Goal: Information Seeking & Learning: Learn about a topic

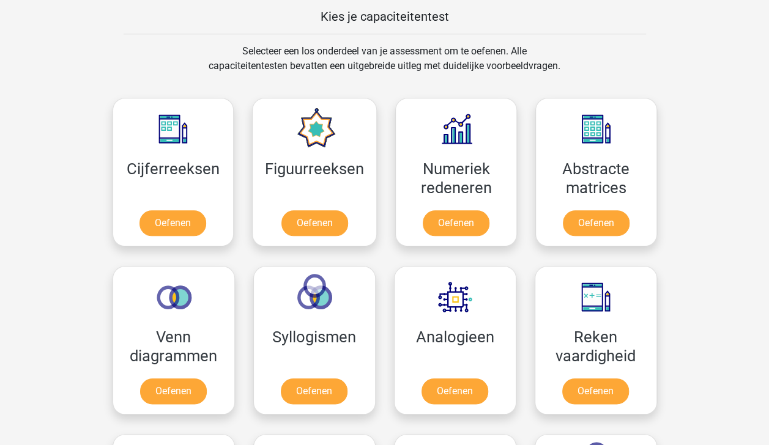
scroll to position [487, 0]
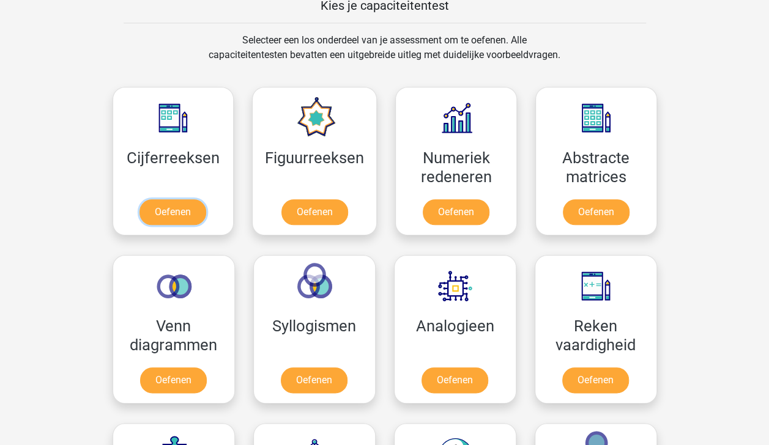
click at [163, 217] on link "Oefenen" at bounding box center [172, 212] width 67 height 26
click at [177, 209] on link "Oefenen" at bounding box center [172, 212] width 67 height 26
click at [339, 208] on link "Oefenen" at bounding box center [314, 212] width 67 height 26
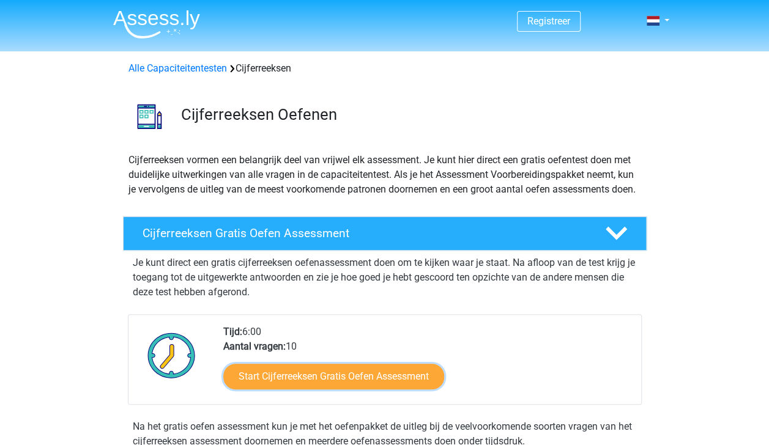
click at [364, 390] on link "Start Cijferreeksen Gratis Oefen Assessment" at bounding box center [333, 377] width 221 height 26
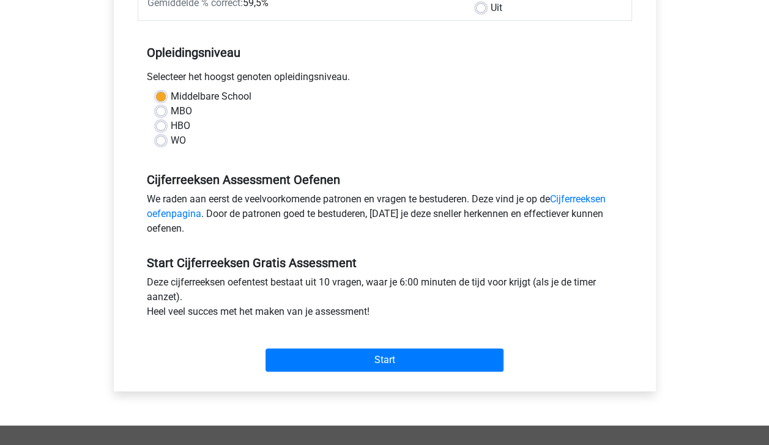
scroll to position [220, 0]
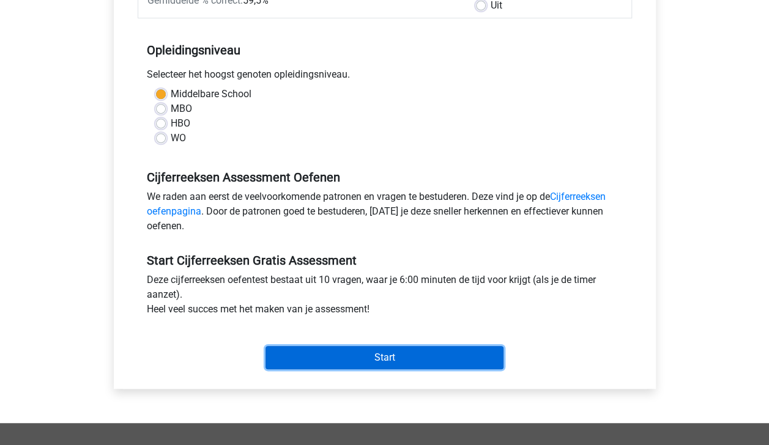
click at [430, 361] on input "Start" at bounding box center [384, 357] width 238 height 23
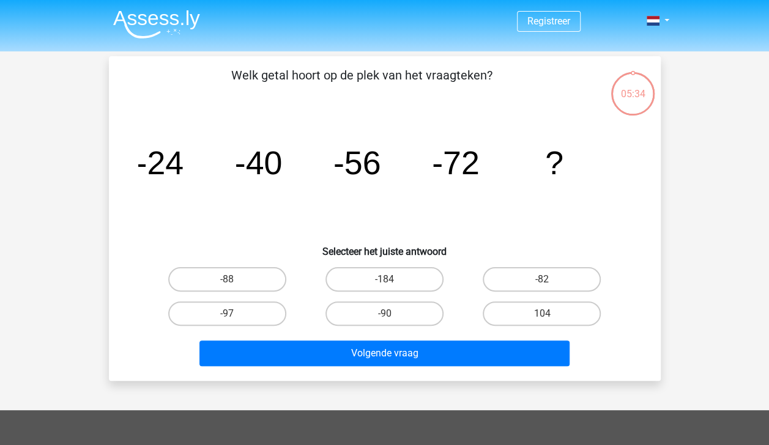
click at [251, 281] on label "-88" at bounding box center [227, 279] width 118 height 24
click at [235, 281] on input "-88" at bounding box center [231, 283] width 8 height 8
radio input "true"
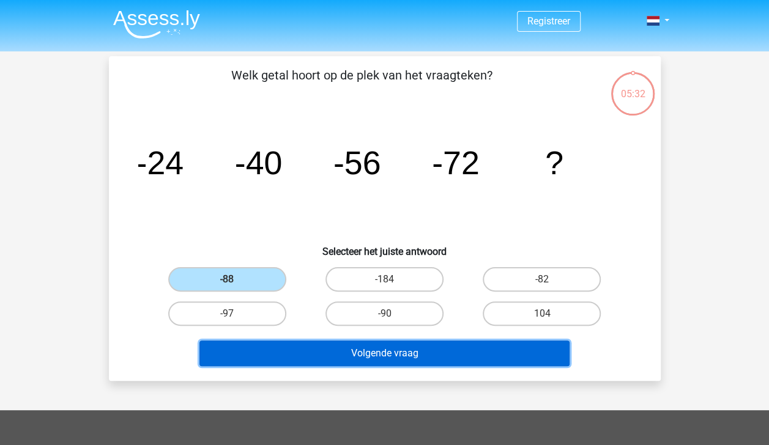
click at [358, 354] on button "Volgende vraag" at bounding box center [384, 354] width 370 height 26
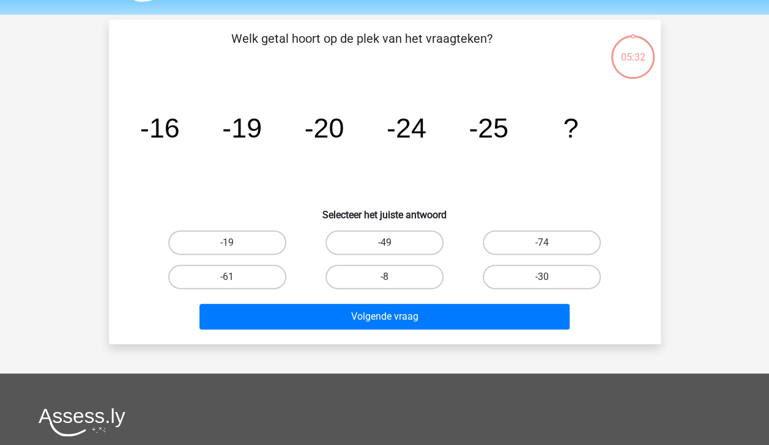
scroll to position [56, 0]
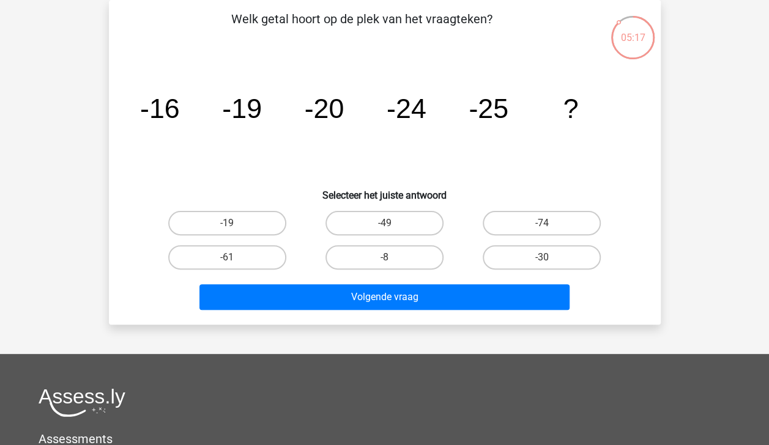
click at [545, 267] on label "-30" at bounding box center [541, 257] width 118 height 24
click at [545, 265] on input "-30" at bounding box center [546, 261] width 8 height 8
radio input "true"
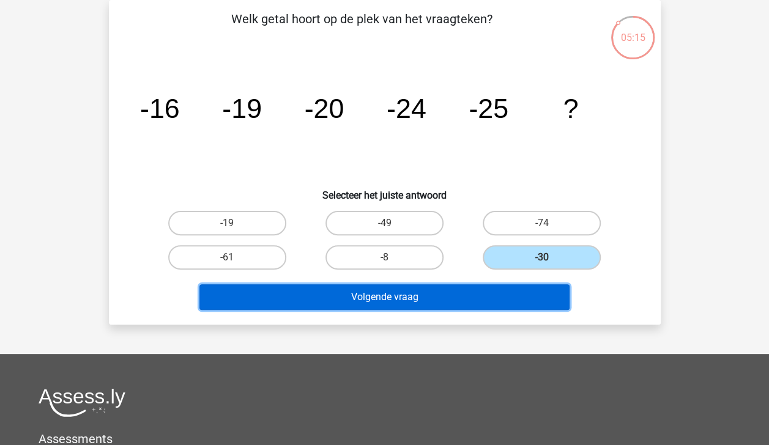
click at [495, 303] on button "Volgende vraag" at bounding box center [384, 297] width 370 height 26
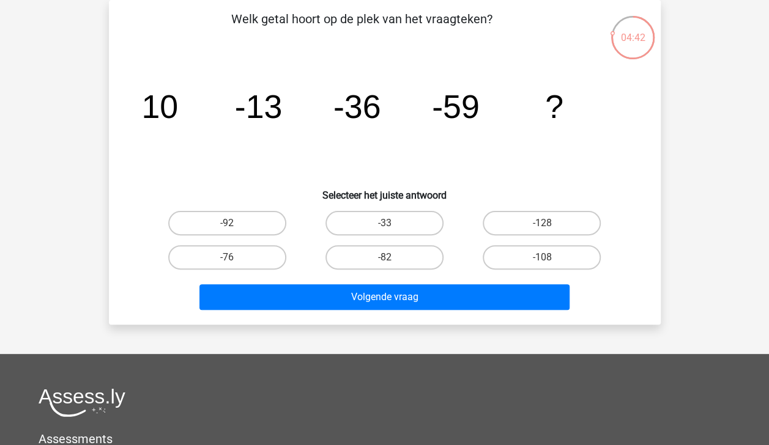
click at [401, 262] on label "-82" at bounding box center [384, 257] width 118 height 24
click at [392, 262] on input "-82" at bounding box center [388, 261] width 8 height 8
radio input "true"
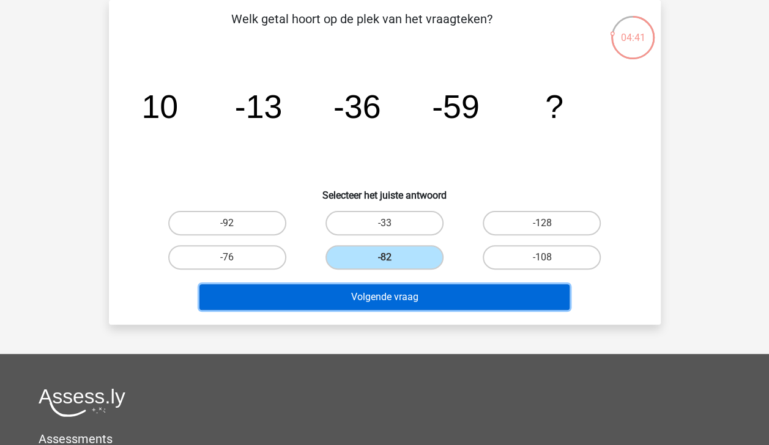
click at [396, 298] on button "Volgende vraag" at bounding box center [384, 297] width 370 height 26
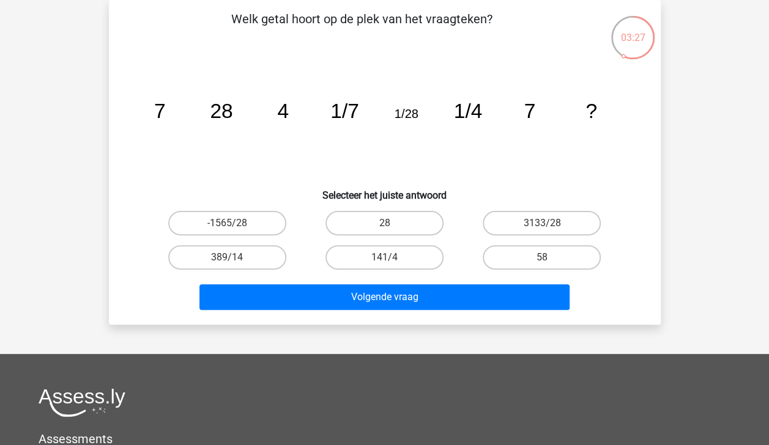
click at [397, 217] on label "28" at bounding box center [384, 223] width 118 height 24
click at [392, 223] on input "28" at bounding box center [388, 227] width 8 height 8
radio input "true"
click at [397, 217] on label "28" at bounding box center [384, 223] width 118 height 24
click at [392, 223] on input "28" at bounding box center [388, 227] width 8 height 8
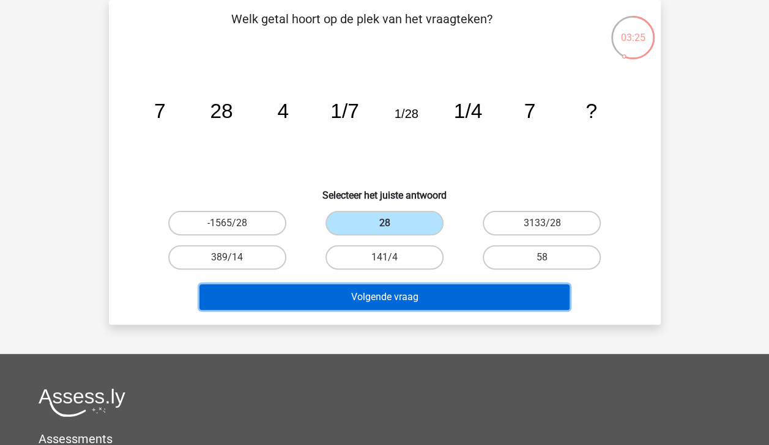
click at [403, 306] on button "Volgende vraag" at bounding box center [384, 297] width 370 height 26
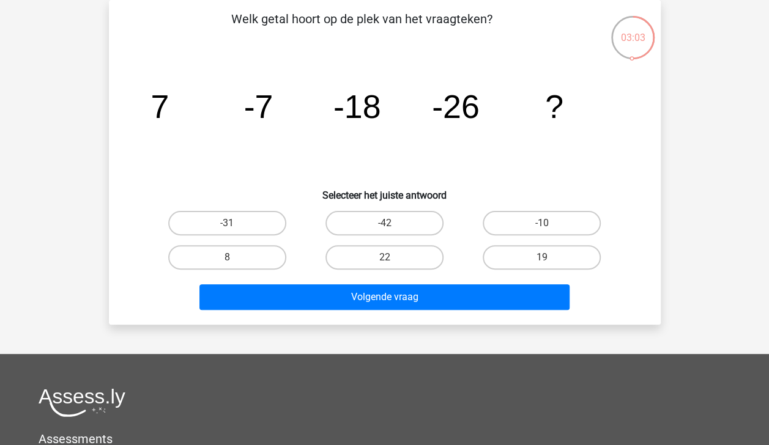
click at [237, 227] on label "-31" at bounding box center [227, 223] width 118 height 24
click at [235, 227] on input "-31" at bounding box center [231, 227] width 8 height 8
radio input "true"
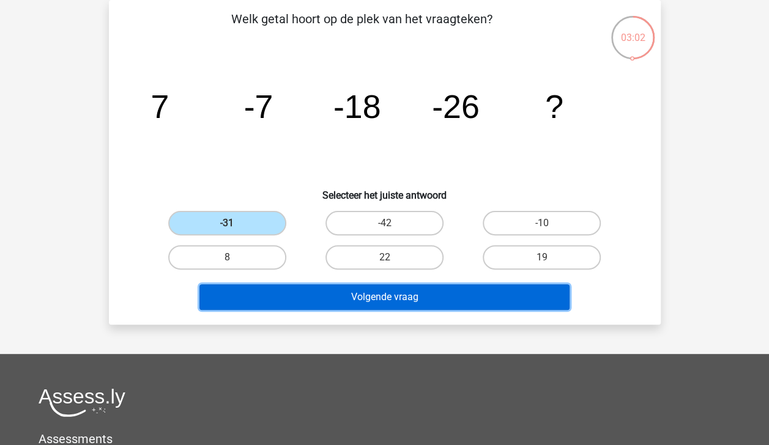
click at [383, 293] on button "Volgende vraag" at bounding box center [384, 297] width 370 height 26
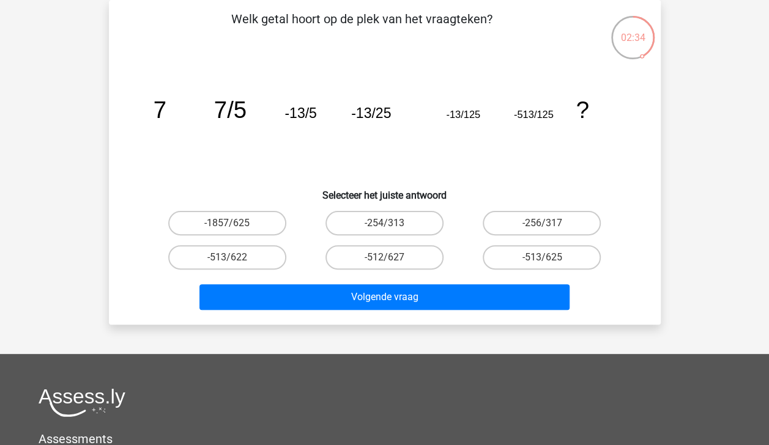
click at [531, 259] on label "-513/625" at bounding box center [541, 257] width 118 height 24
click at [542, 259] on input "-513/625" at bounding box center [546, 261] width 8 height 8
radio input "true"
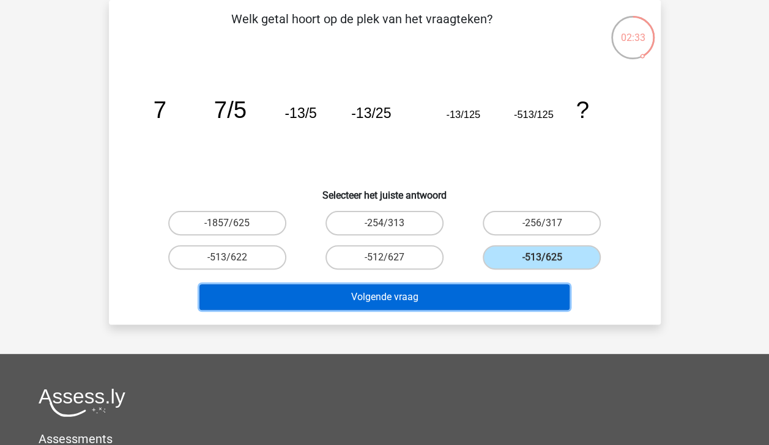
click at [471, 298] on button "Volgende vraag" at bounding box center [384, 297] width 370 height 26
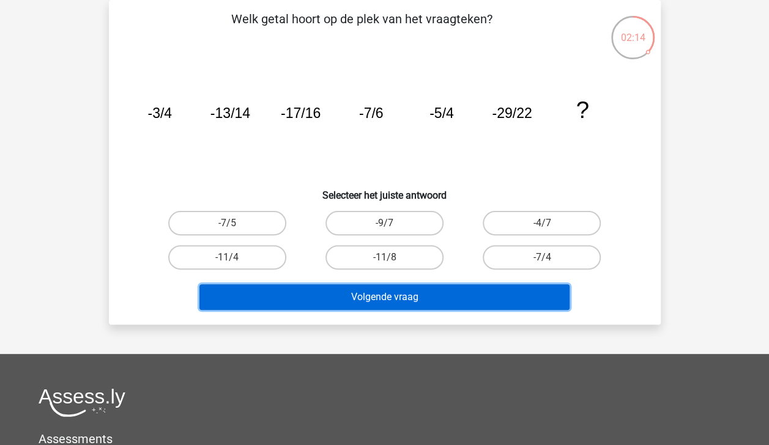
click at [483, 303] on button "Volgende vraag" at bounding box center [384, 297] width 370 height 26
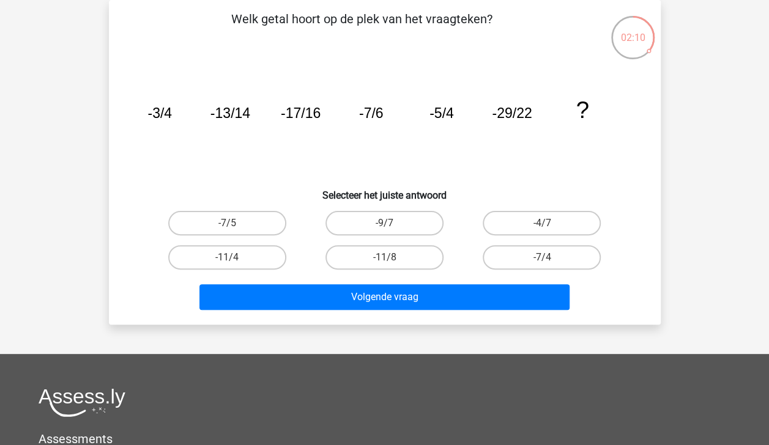
click at [243, 222] on label "-7/5" at bounding box center [227, 223] width 118 height 24
click at [235, 223] on input "-7/5" at bounding box center [231, 227] width 8 height 8
radio input "true"
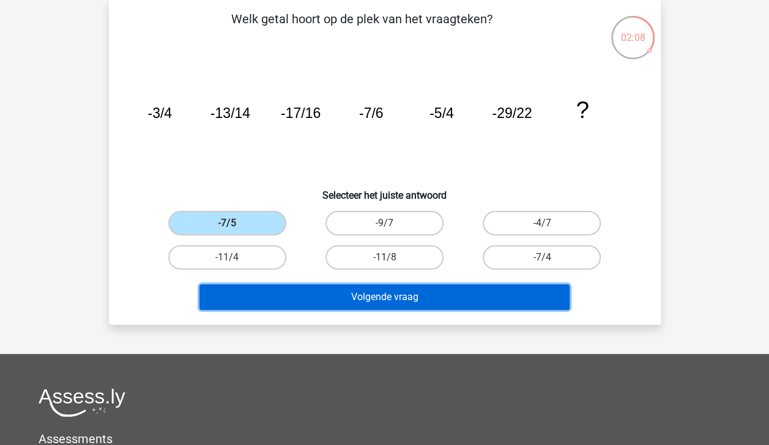
click at [382, 295] on button "Volgende vraag" at bounding box center [384, 297] width 370 height 26
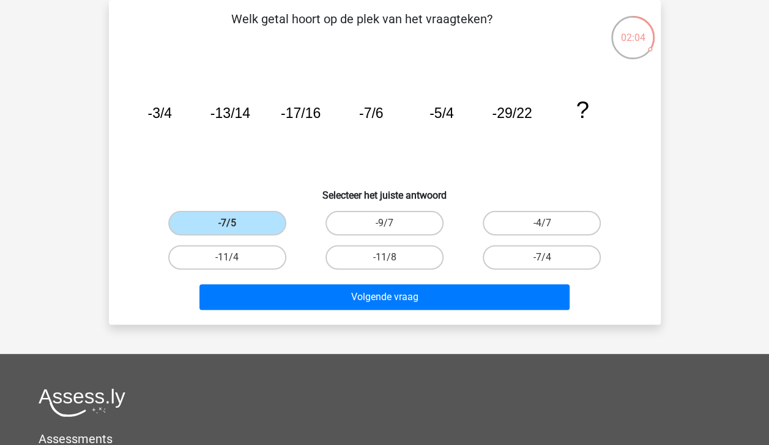
click at [517, 249] on label "-7/4" at bounding box center [541, 257] width 118 height 24
click at [542, 257] on input "-7/4" at bounding box center [546, 261] width 8 height 8
radio input "true"
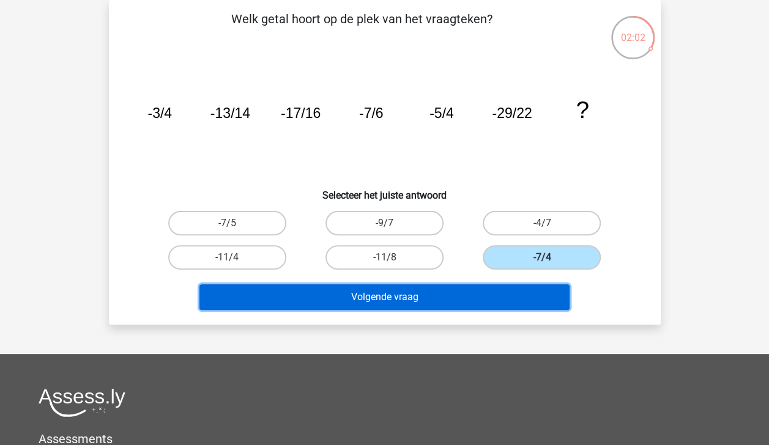
click at [363, 300] on button "Volgende vraag" at bounding box center [384, 297] width 370 height 26
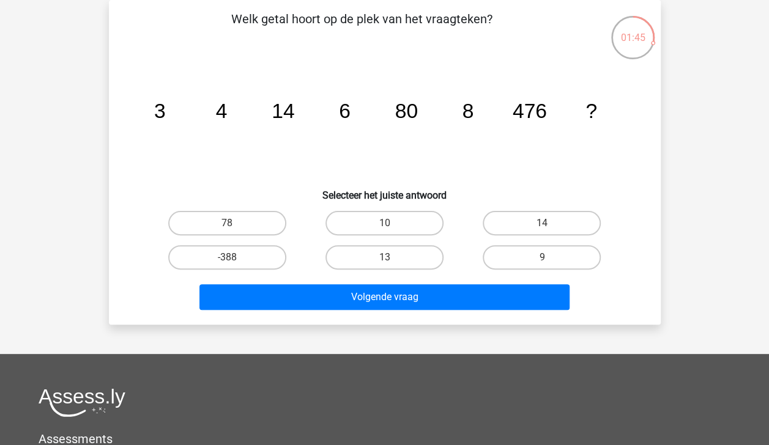
click at [382, 224] on label "10" at bounding box center [384, 223] width 118 height 24
click at [384, 224] on input "10" at bounding box center [388, 227] width 8 height 8
radio input "true"
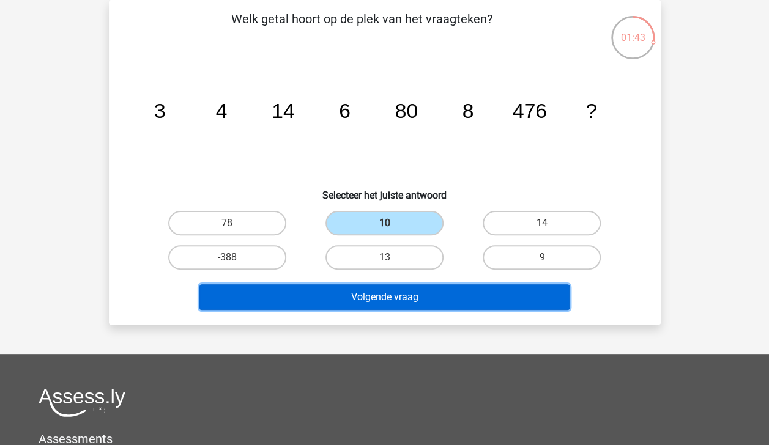
click at [396, 294] on button "Volgende vraag" at bounding box center [384, 297] width 370 height 26
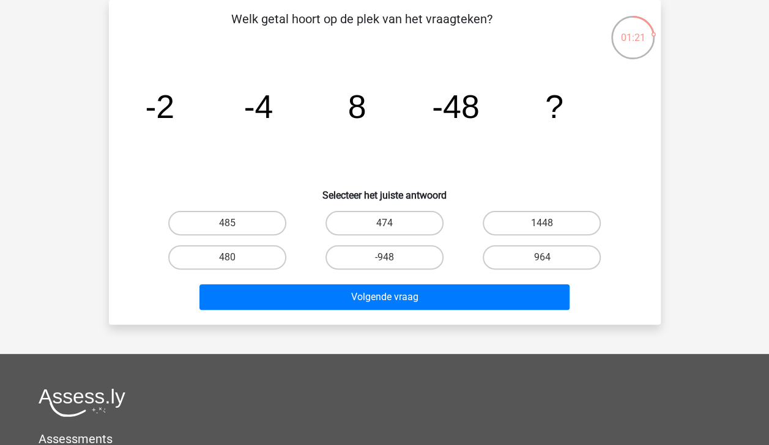
click at [397, 260] on label "-948" at bounding box center [384, 257] width 118 height 24
click at [392, 260] on input "-948" at bounding box center [388, 261] width 8 height 8
radio input "true"
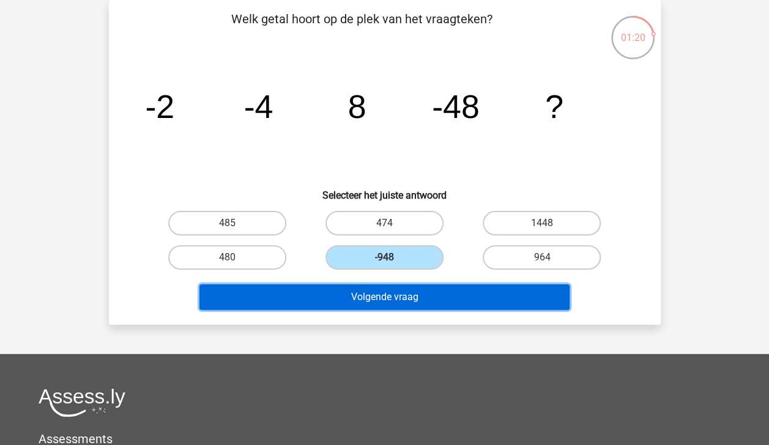
click at [394, 295] on button "Volgende vraag" at bounding box center [384, 297] width 370 height 26
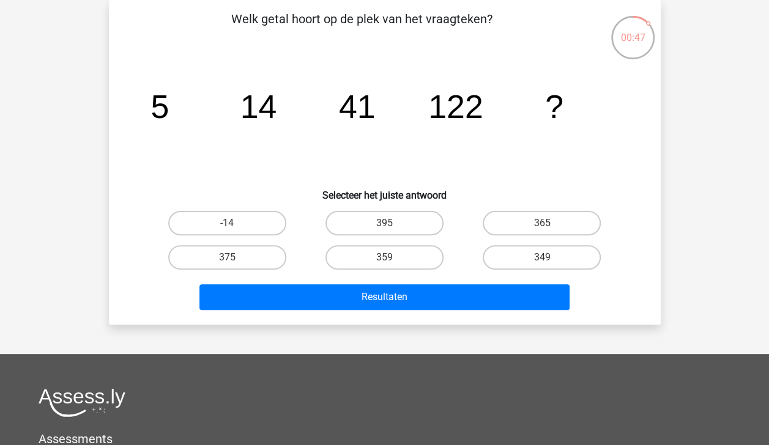
click at [533, 225] on label "365" at bounding box center [541, 223] width 118 height 24
click at [542, 225] on input "365" at bounding box center [546, 227] width 8 height 8
radio input "true"
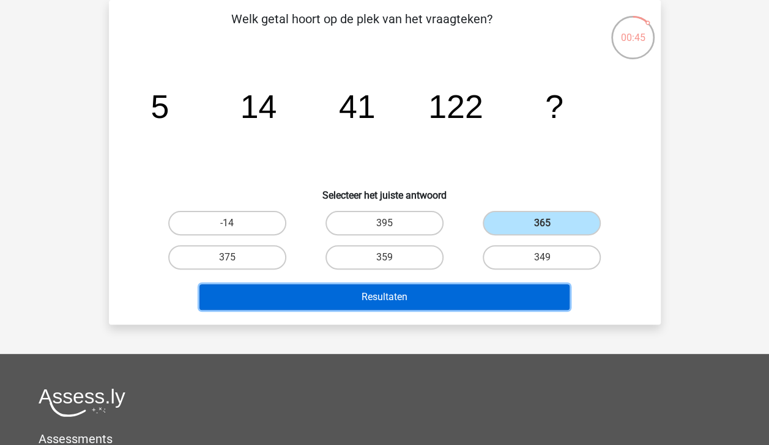
click at [391, 300] on button "Resultaten" at bounding box center [384, 297] width 370 height 26
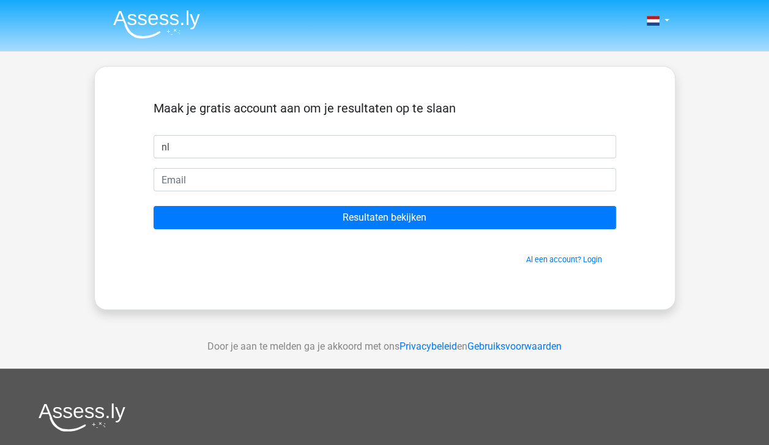
type input "nl"
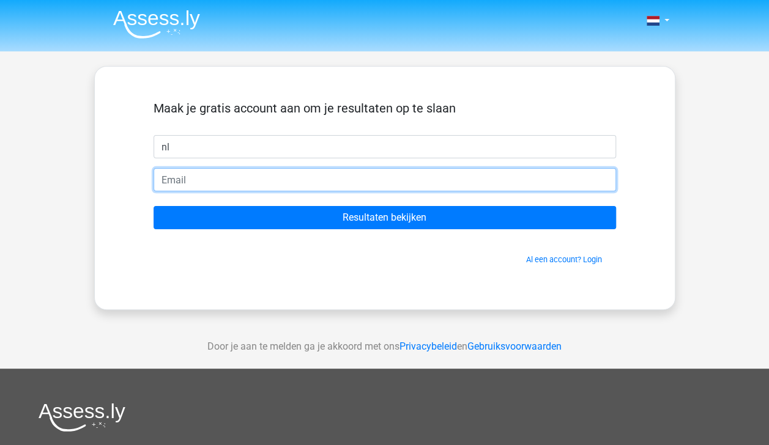
click at [345, 182] on input "email" at bounding box center [384, 179] width 462 height 23
type input "nora_l22@hotmail.com"
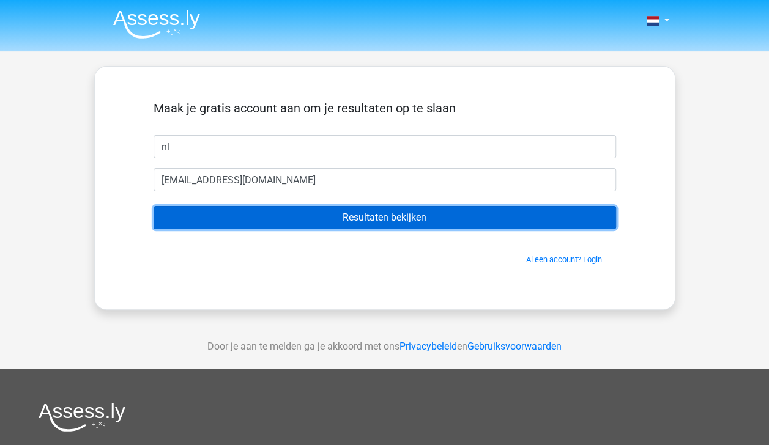
click at [361, 215] on input "Resultaten bekijken" at bounding box center [384, 217] width 462 height 23
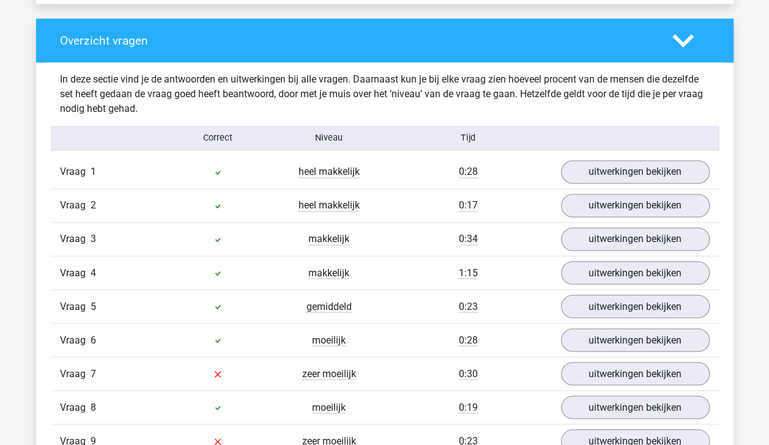
scroll to position [905, 0]
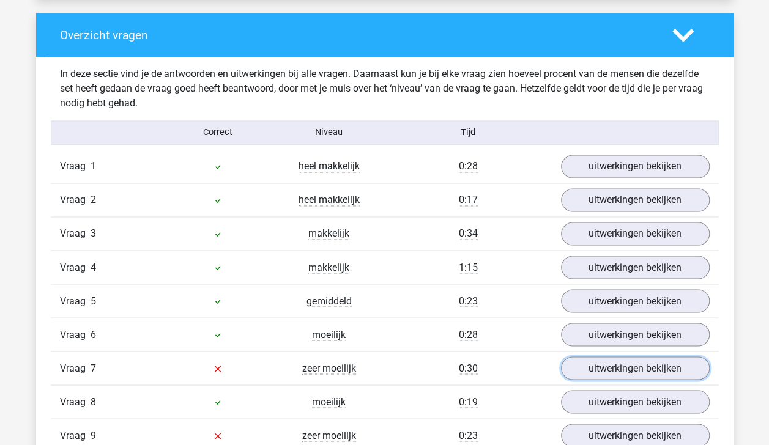
click at [649, 369] on link "uitwerkingen bekijken" at bounding box center [635, 368] width 149 height 23
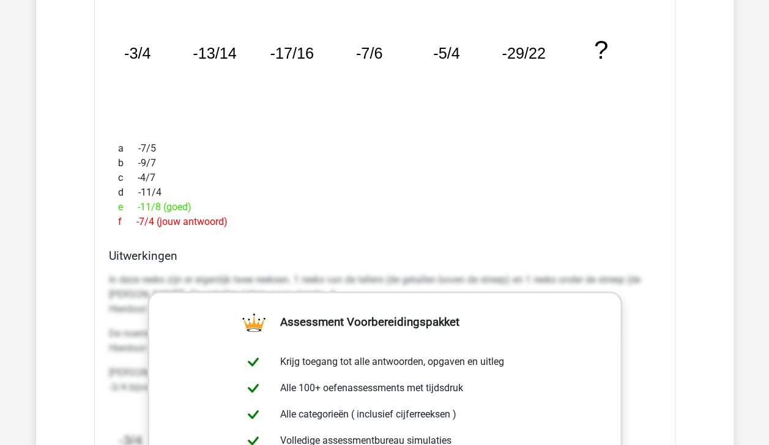
scroll to position [1345, 0]
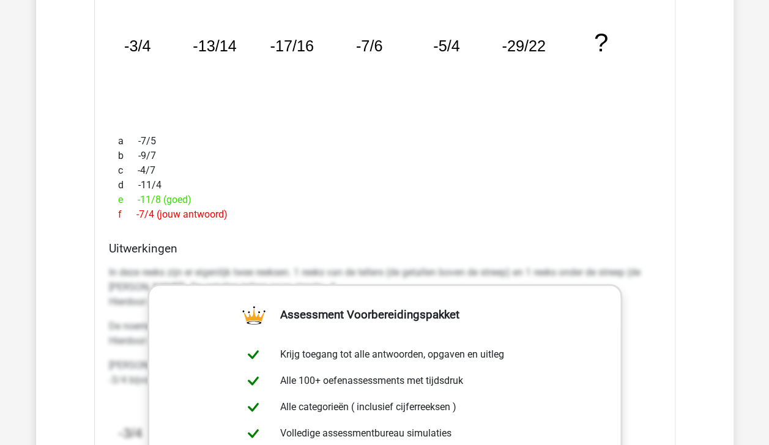
click at [668, 269] on div "Welk getal hoort op de plek van het vraagteken? image/svg+xml -3/4 -13/14 -17/1…" at bounding box center [384, 321] width 581 height 725
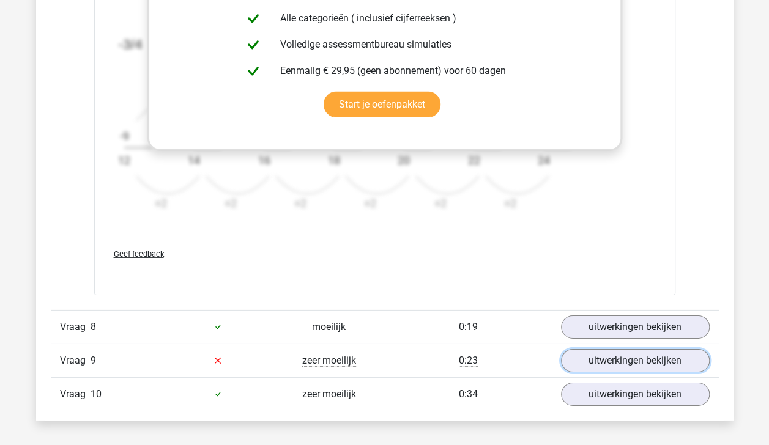
click at [663, 361] on link "uitwerkingen bekijken" at bounding box center [635, 360] width 149 height 23
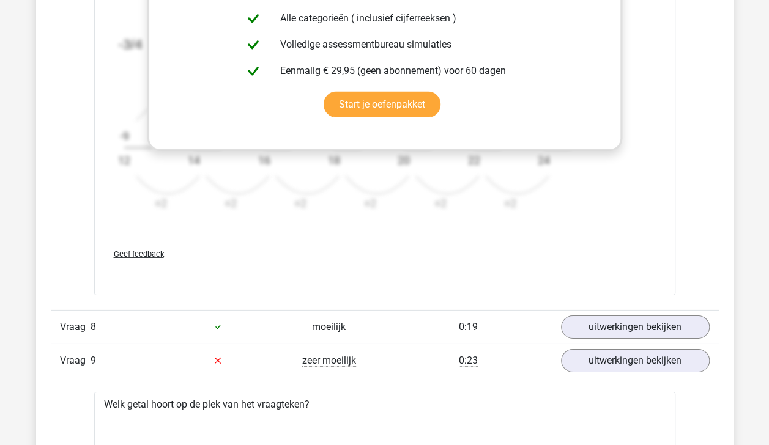
drag, startPoint x: 703, startPoint y: 391, endPoint x: 761, endPoint y: 435, distance: 72.5
click at [761, 435] on div "Kies premium nl [EMAIL_ADDRESS][DOMAIN_NAME]" at bounding box center [384, 374] width 769 height 4216
